Goal: Task Accomplishment & Management: Use online tool/utility

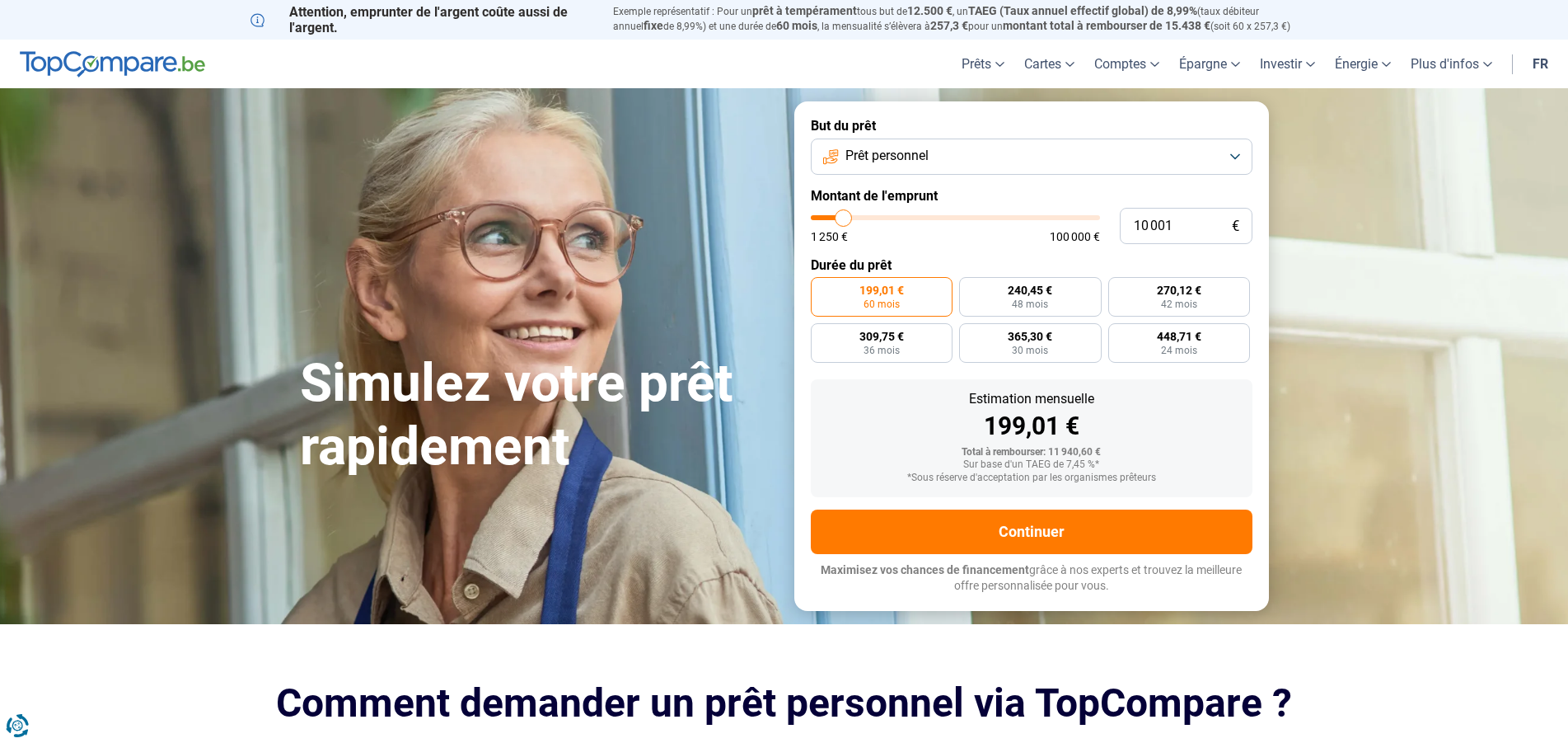
type input "9 000"
type input "9000"
type input "10 250"
type input "10250"
type input "10 750"
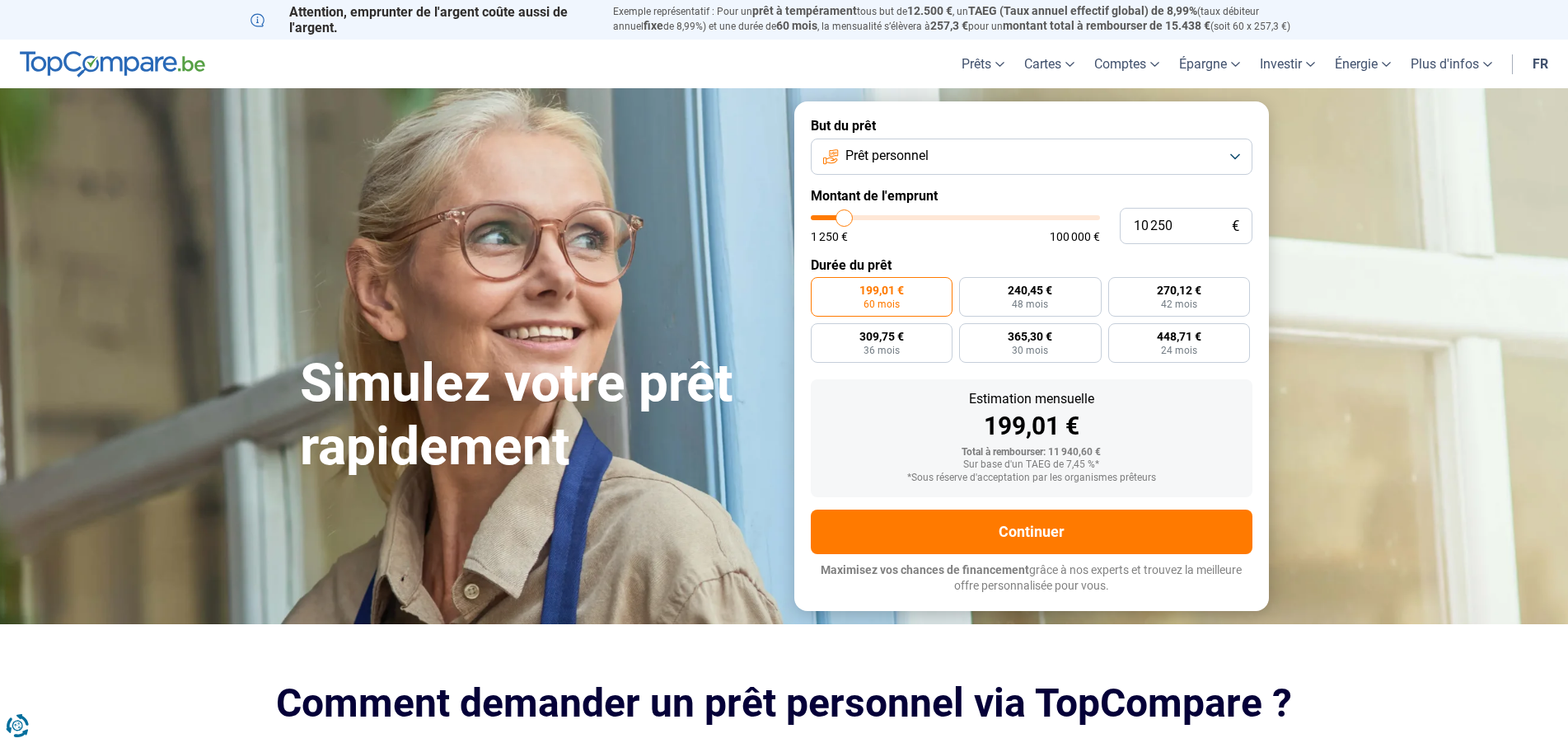
type input "10750"
type input "12 500"
type input "12500"
type input "13 750"
type input "13750"
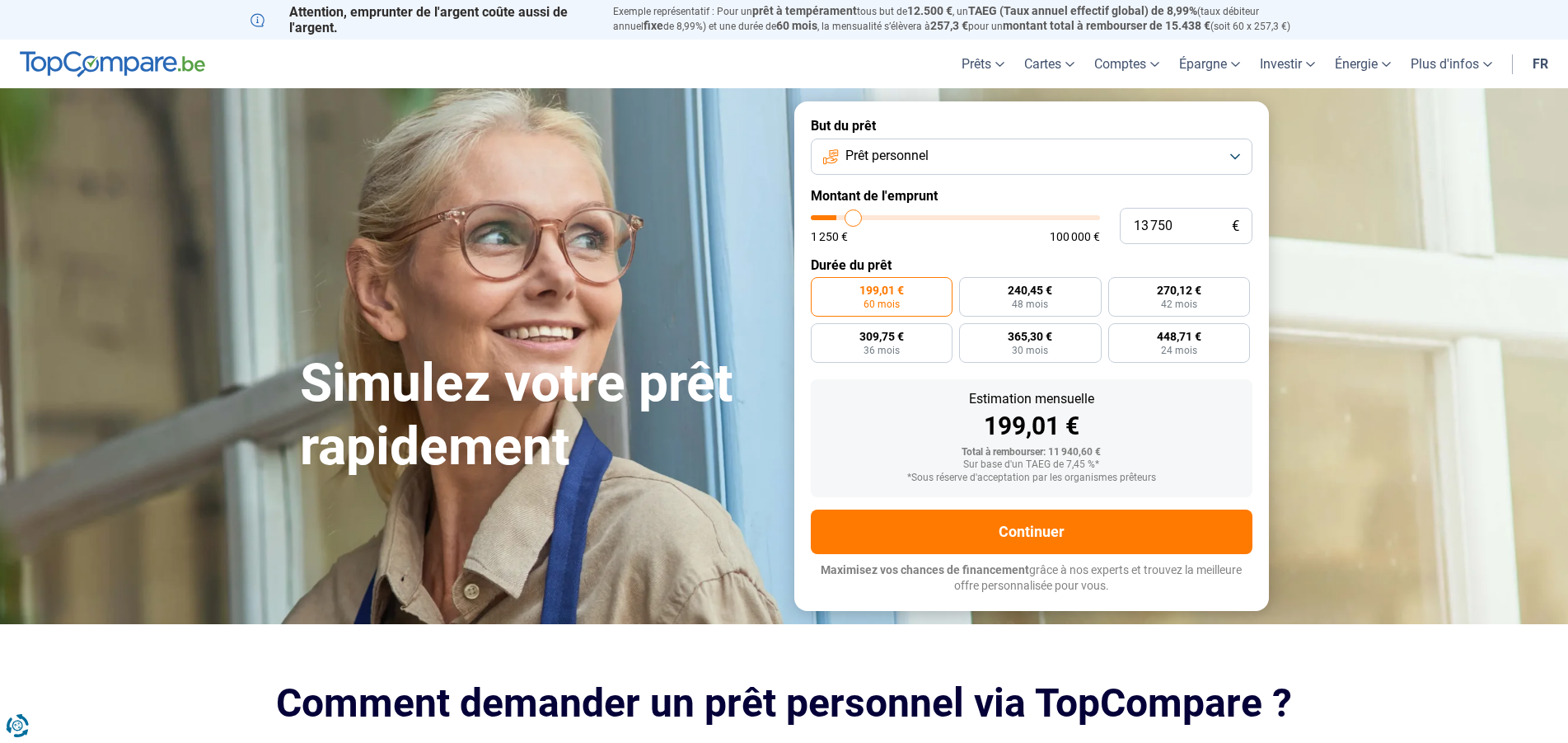
type input "16 000"
type input "16000"
type input "18 250"
type input "18250"
type input "20 000"
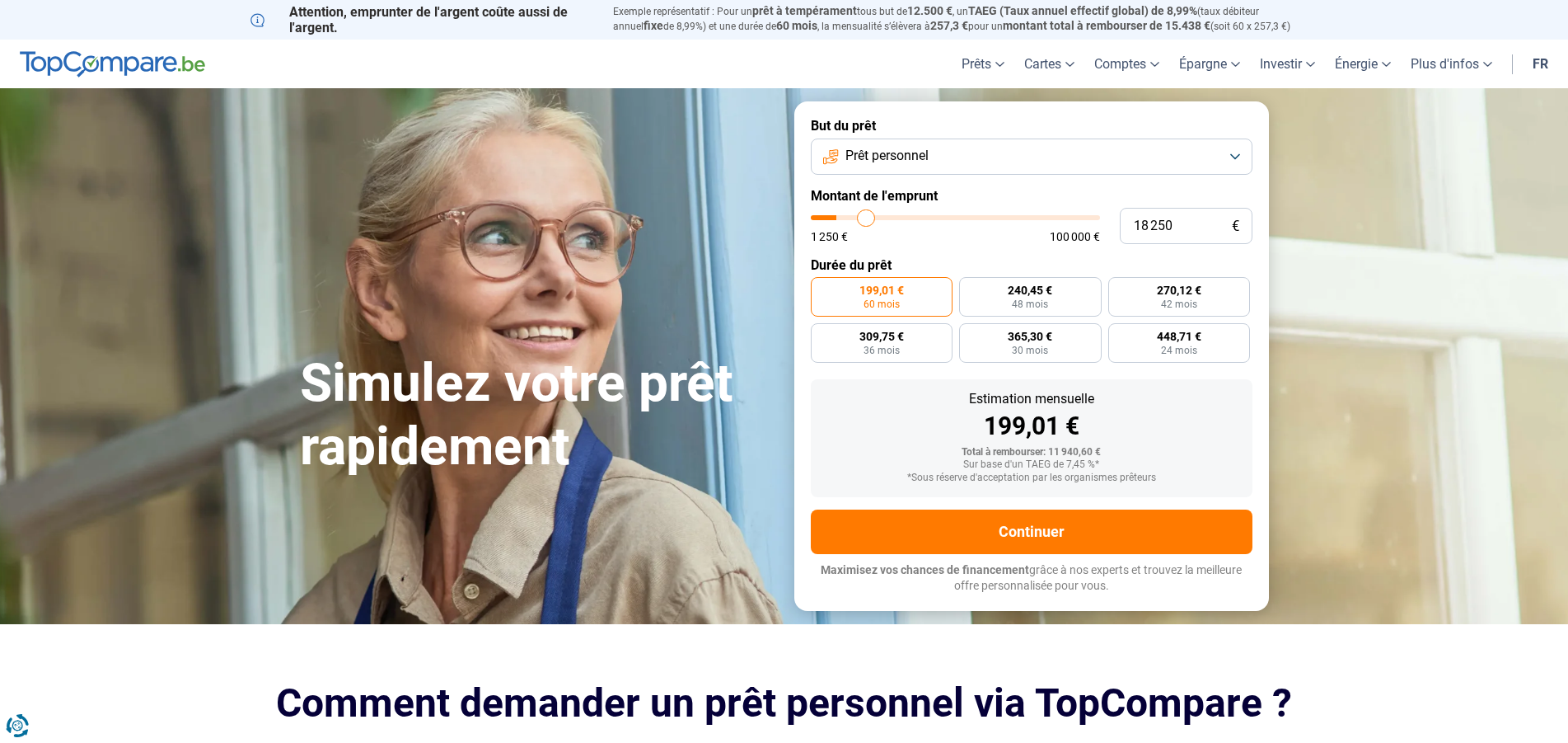
type input "20000"
type input "21 250"
type input "21250"
type input "22 500"
type input "22500"
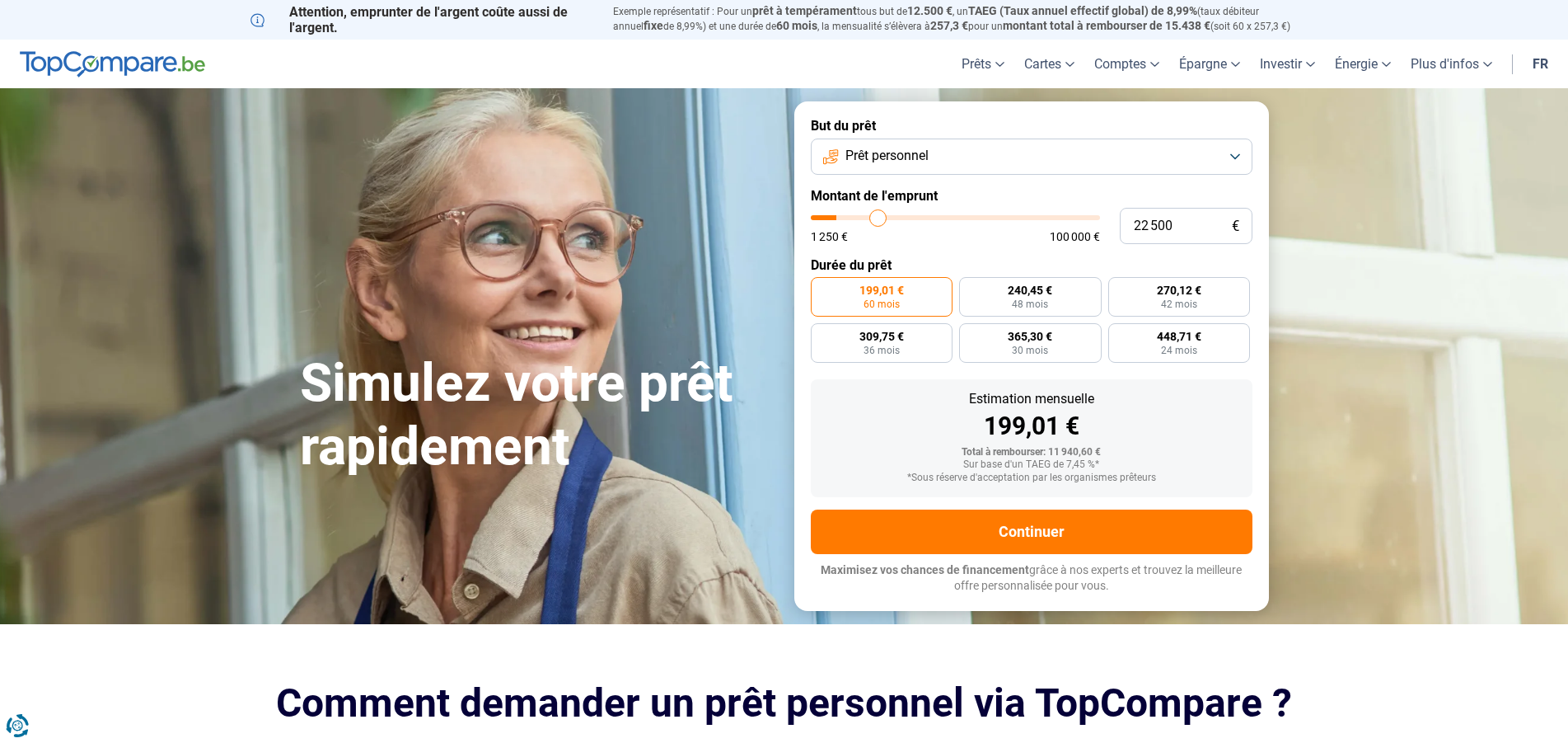
type input "23 750"
type input "23750"
type input "24 250"
type input "24250"
type input "25 000"
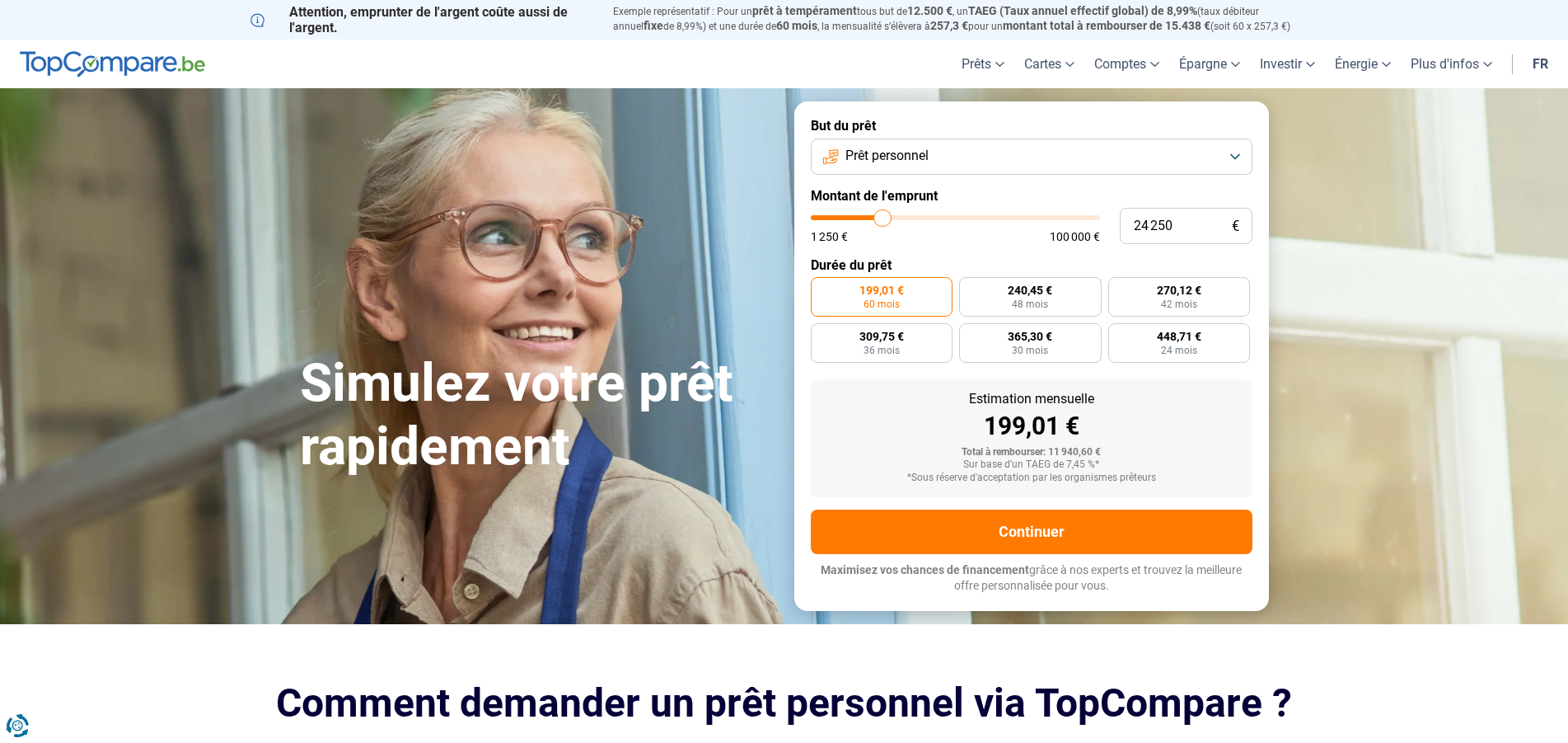
type input "25000"
type input "25 750"
type input "25750"
type input "26 500"
type input "26500"
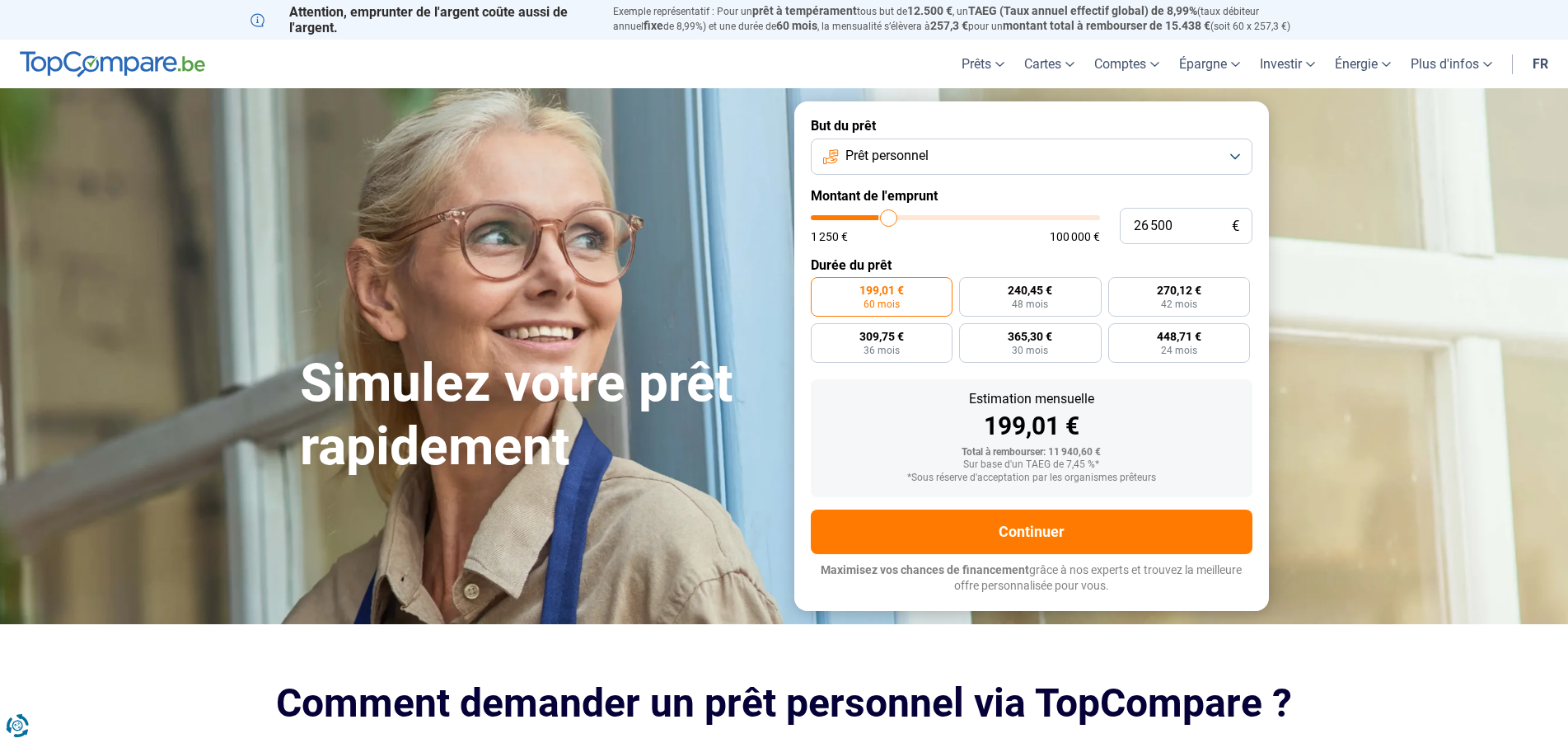
type input "27 750"
type input "27750"
type input "28 750"
type input "28750"
type input "30 500"
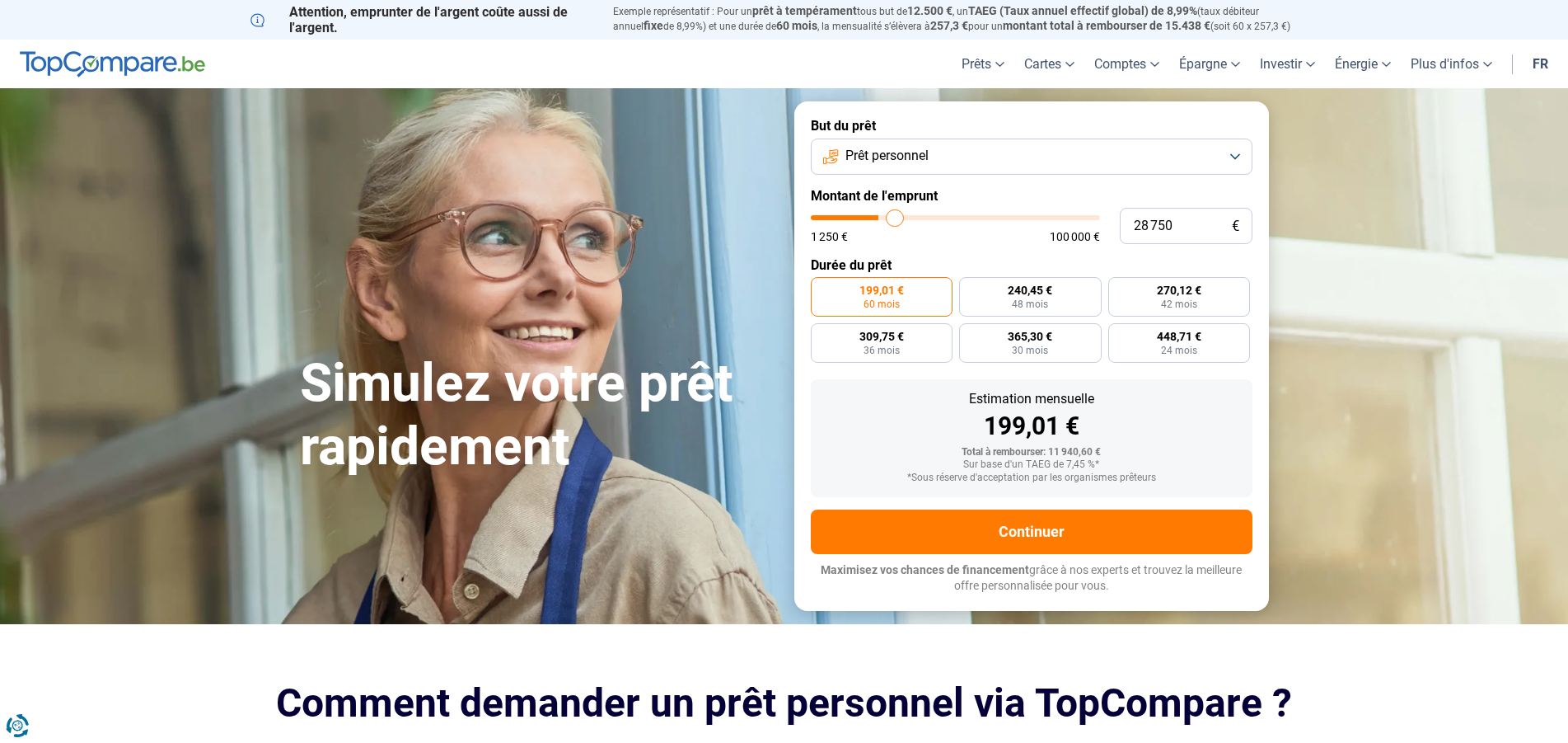
type input "30500"
type input "33 000"
type input "33000"
type input "34 750"
type input "34750"
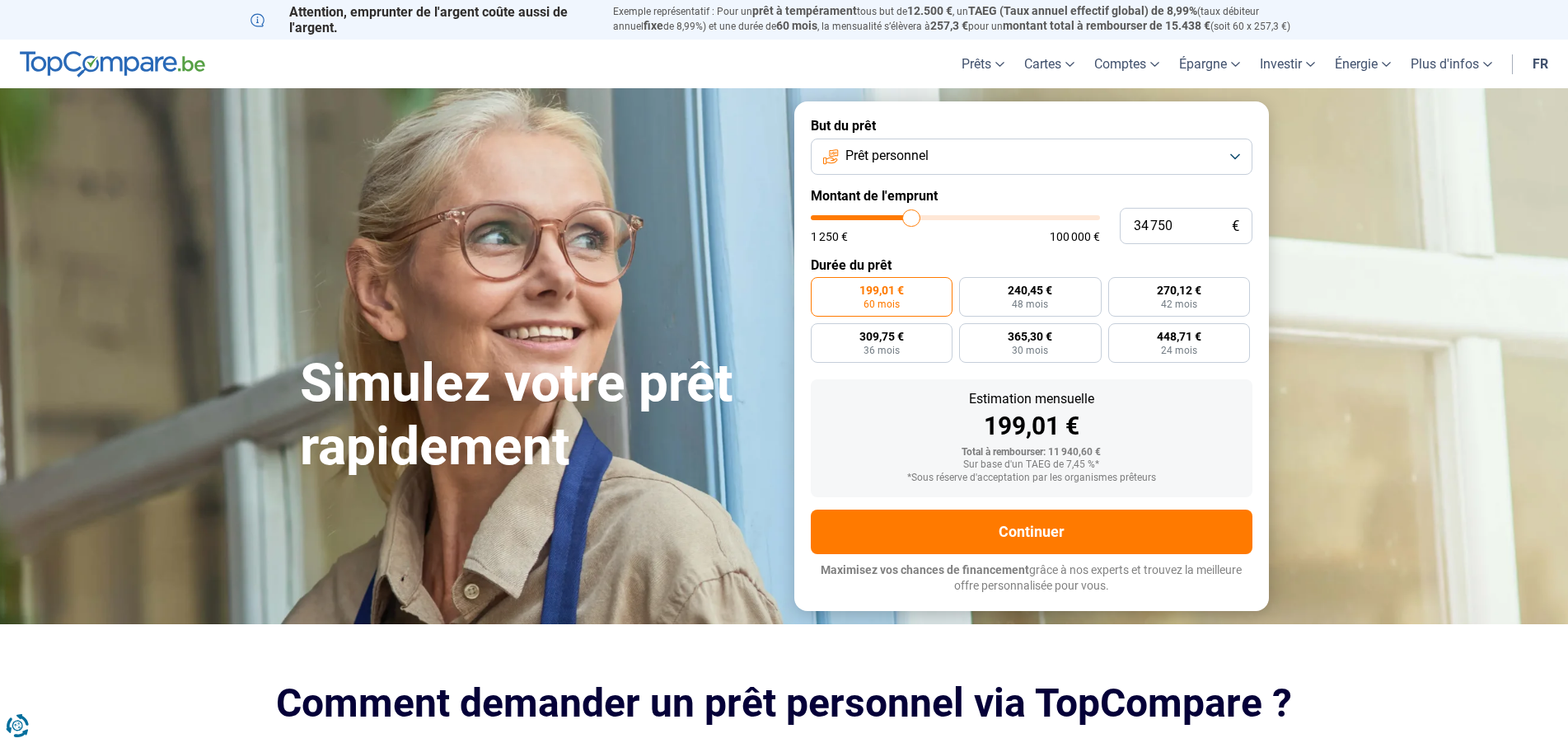
type input "35 500"
type input "35500"
type input "36 000"
type input "36000"
type input "36 500"
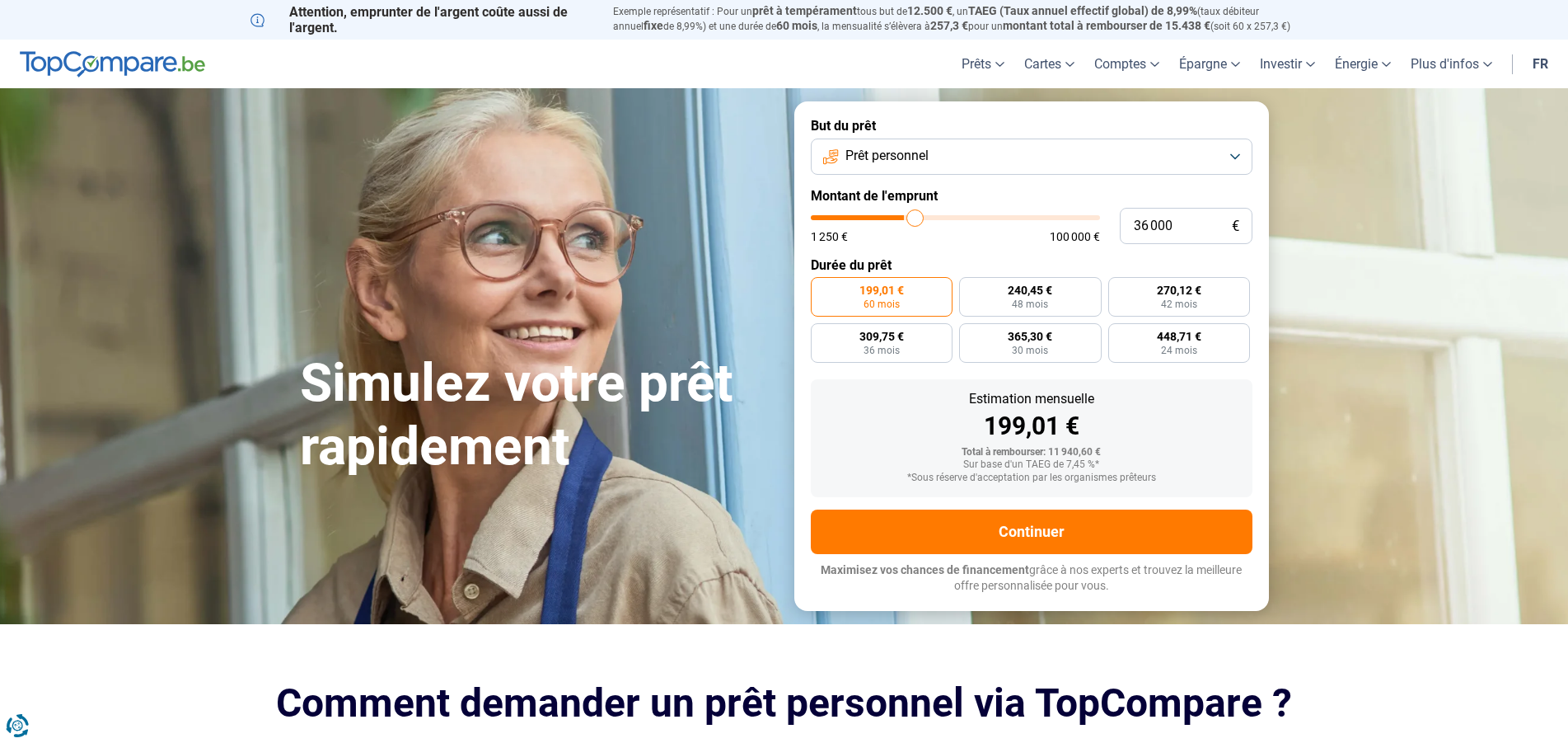
type input "36500"
type input "37 250"
type input "37250"
type input "37 750"
type input "37750"
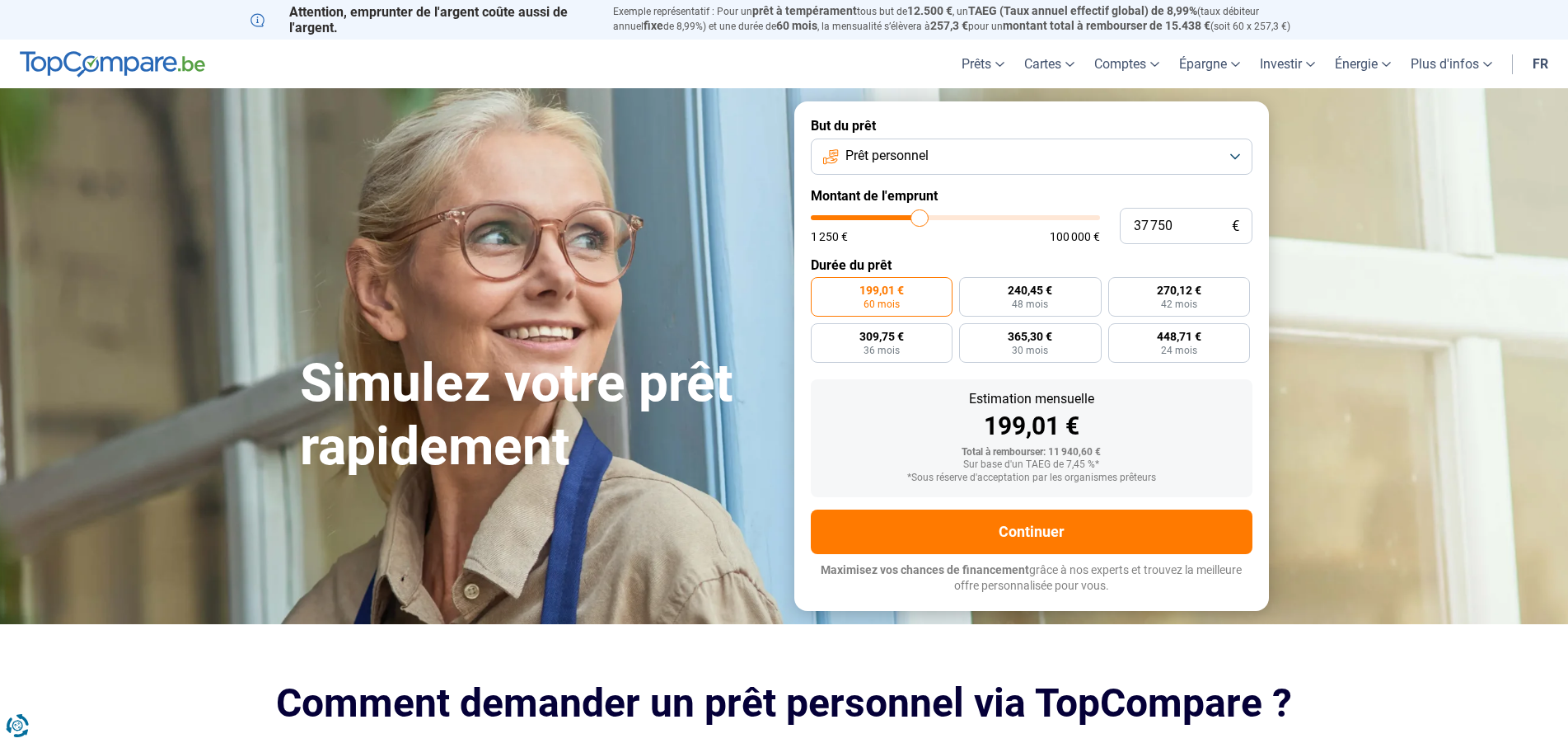
type input "37 000"
type input "37000"
type input "35 750"
type input "35750"
type input "34 500"
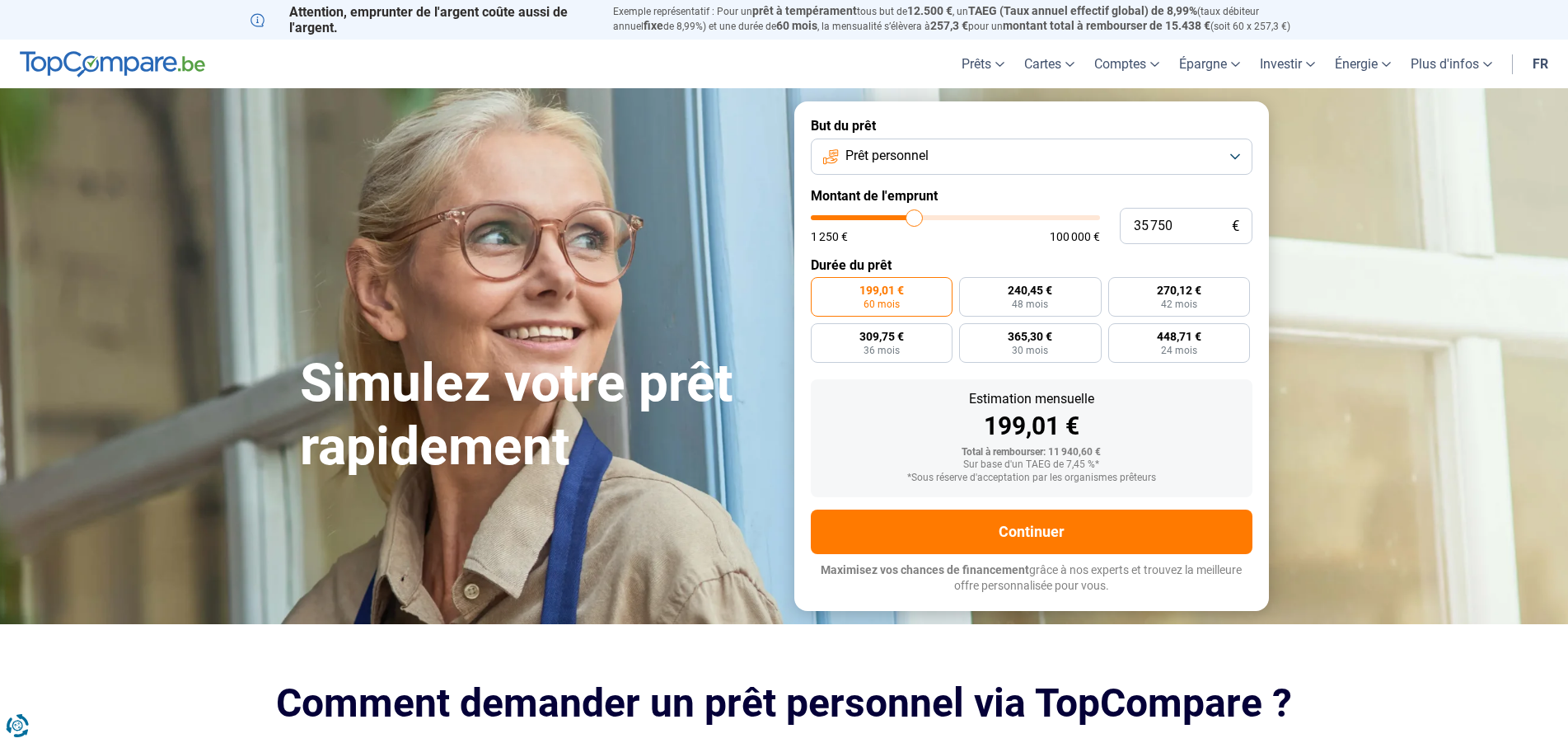
type input "34500"
type input "33 000"
type input "33000"
type input "32 500"
type input "32500"
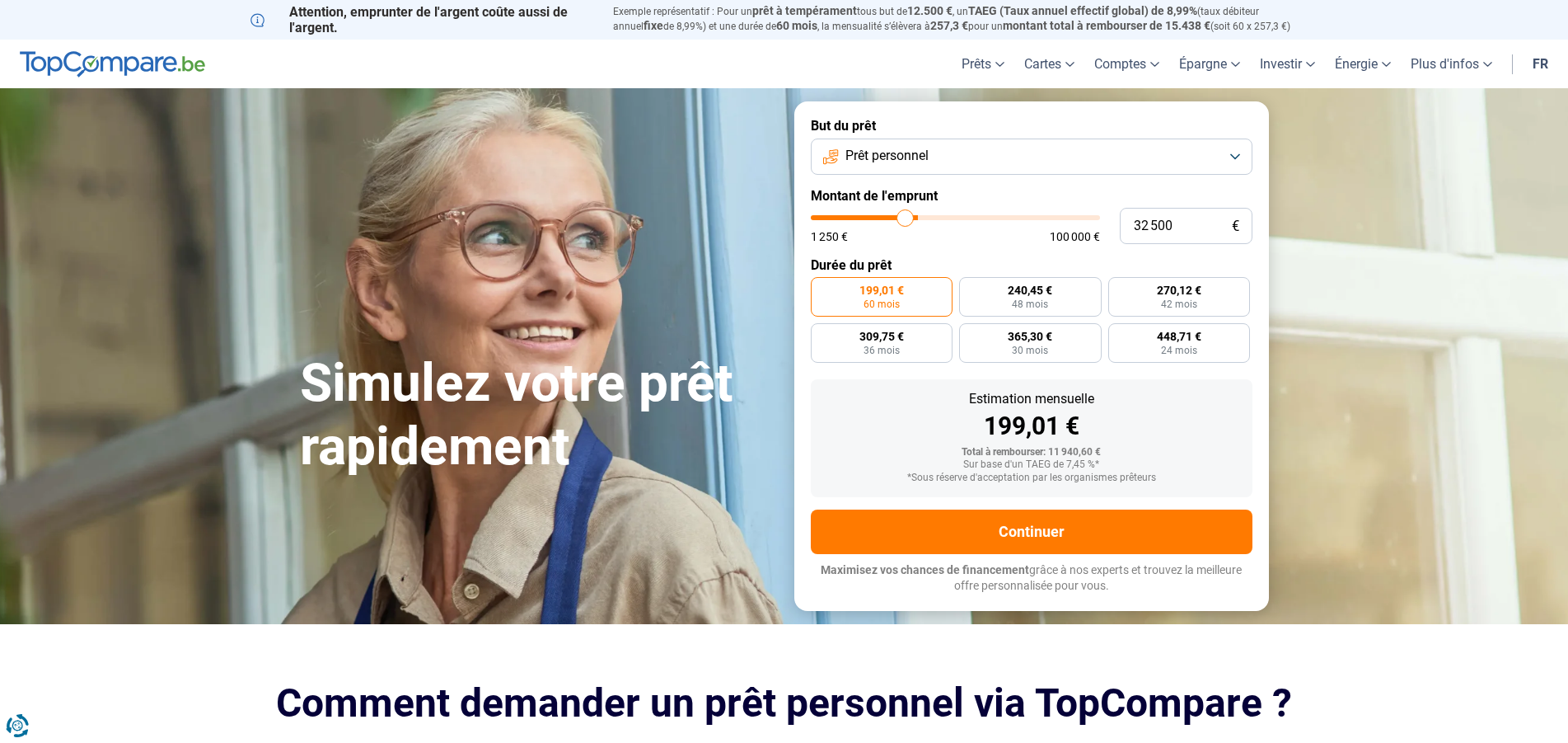
type input "31 750"
type input "31750"
type input "30 500"
type input "30500"
type input "30 000"
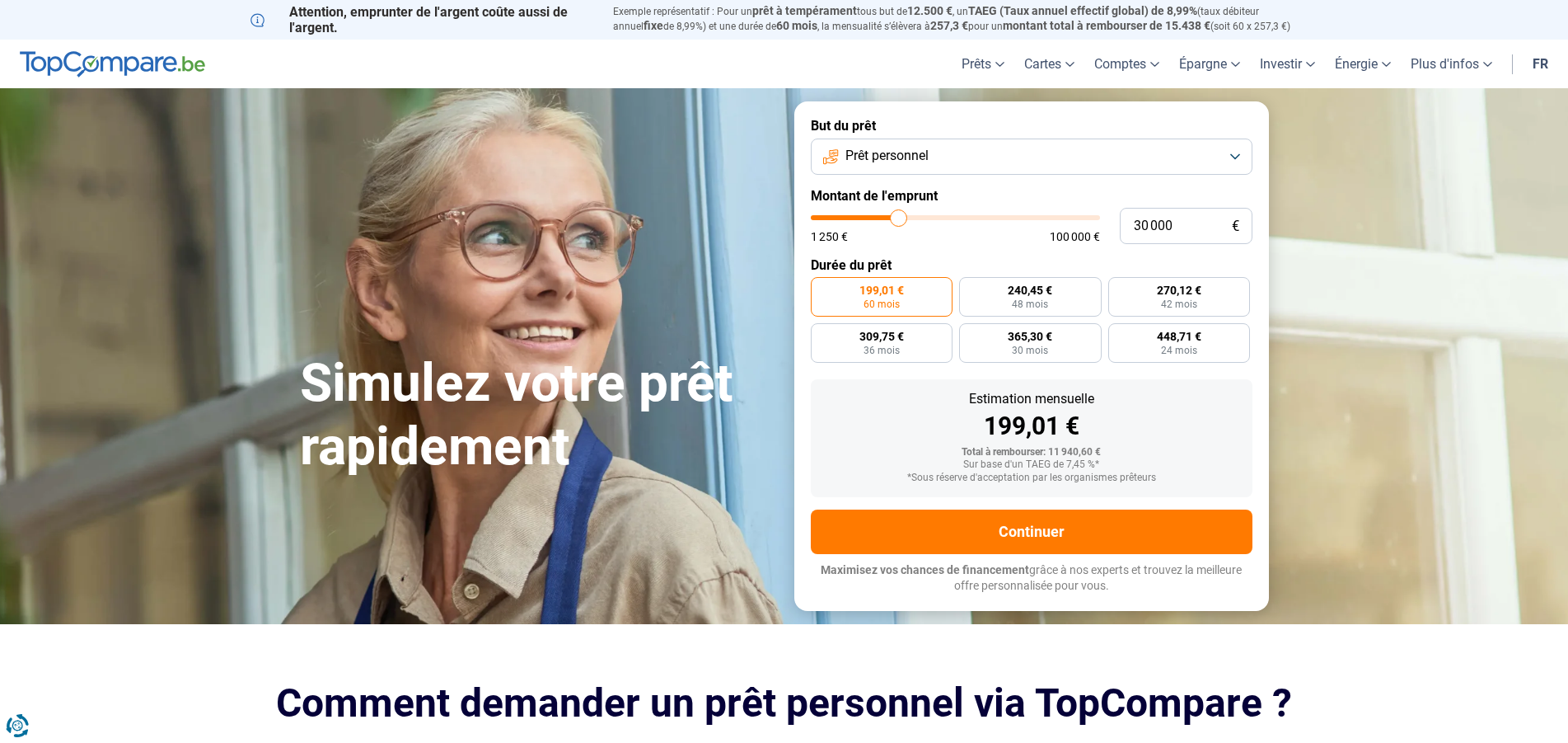
drag, startPoint x: 840, startPoint y: 220, endPoint x: 898, endPoint y: 229, distance: 58.7
type input "30000"
click at [898, 220] on input "range" at bounding box center [955, 218] width 289 height 5
radio input "false"
